Goal: Navigation & Orientation: Find specific page/section

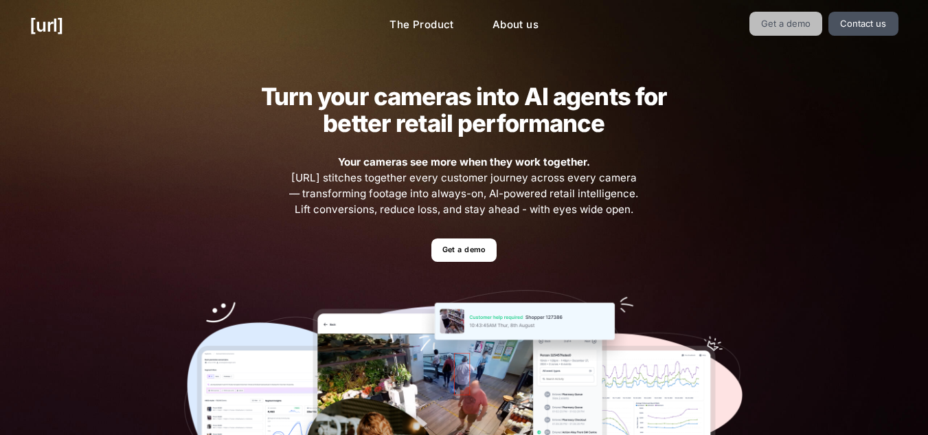
click at [786, 24] on link "Get a demo" at bounding box center [785, 24] width 73 height 24
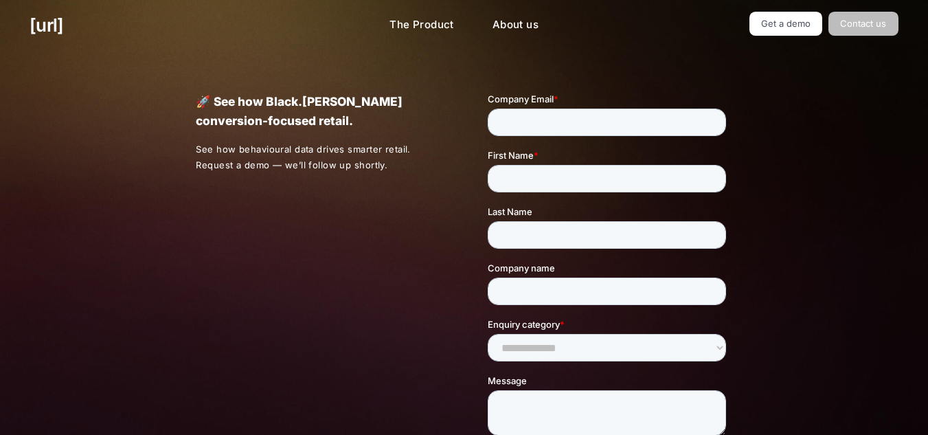
click at [854, 24] on link "Contact us" at bounding box center [863, 24] width 70 height 24
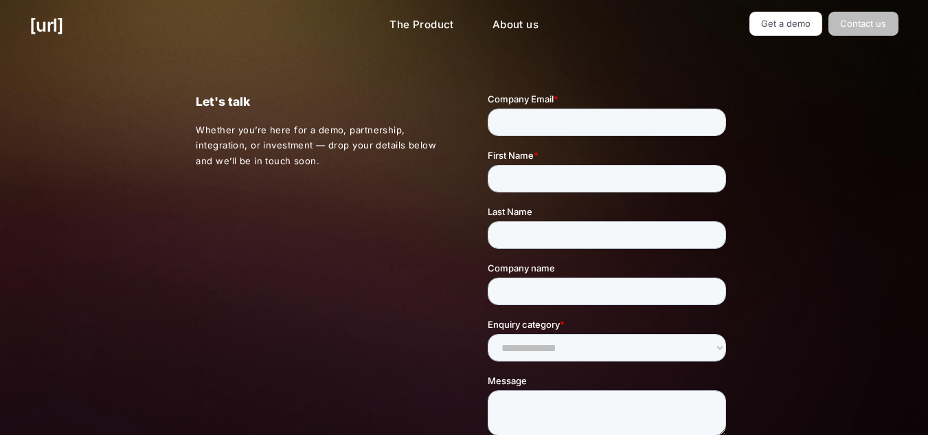
click at [859, 34] on link "Contact us" at bounding box center [863, 24] width 70 height 24
click at [875, 22] on link "Contact us" at bounding box center [863, 24] width 70 height 24
click at [779, 27] on link "Get a demo" at bounding box center [785, 24] width 73 height 24
